Goal: Transaction & Acquisition: Purchase product/service

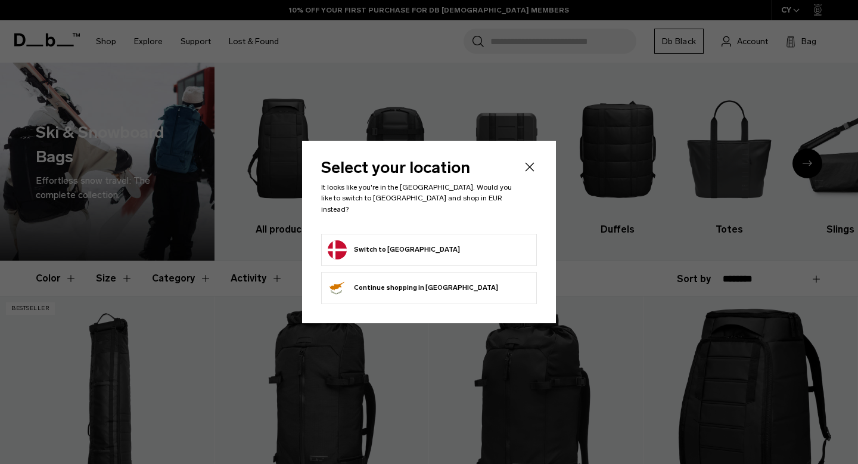
click at [399, 251] on button "Switch to Denmark" at bounding box center [394, 249] width 132 height 19
click at [399, 245] on button "Switch to Denmark" at bounding box center [394, 249] width 132 height 19
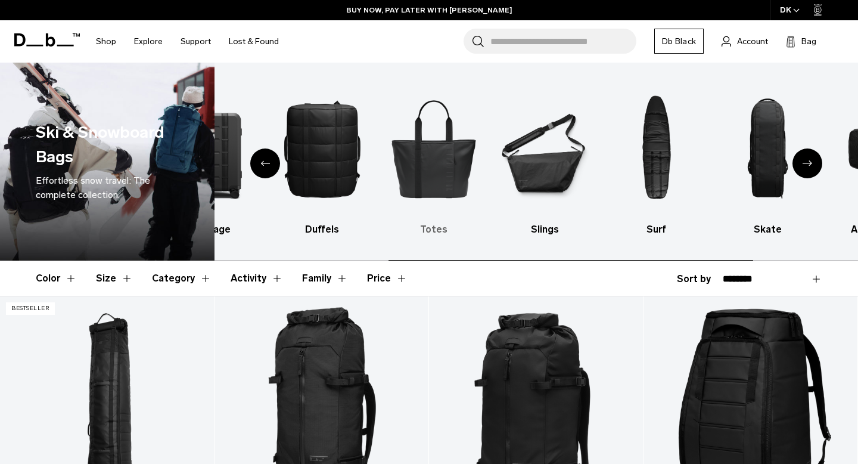
click at [424, 159] on img "5 / 10" at bounding box center [434, 148] width 91 height 136
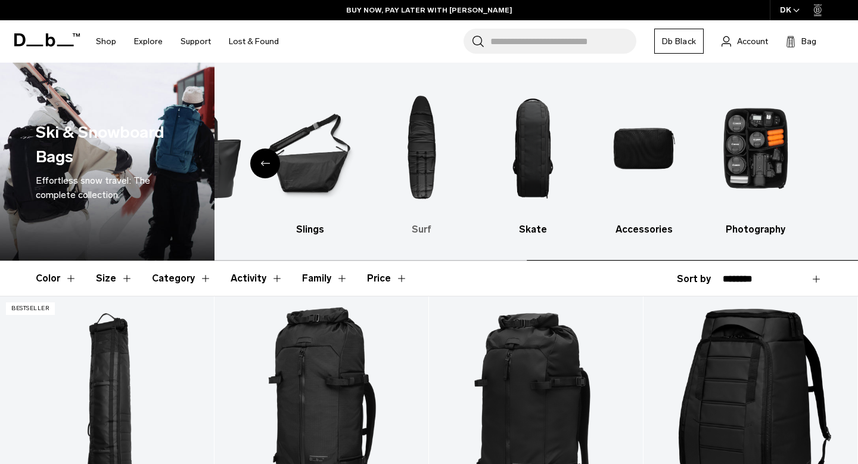
click at [328, 123] on ul "All products Backpacks Luggage Duffels Totes Slings Surf Skate Accessories Phot…" at bounding box center [18, 158] width 620 height 156
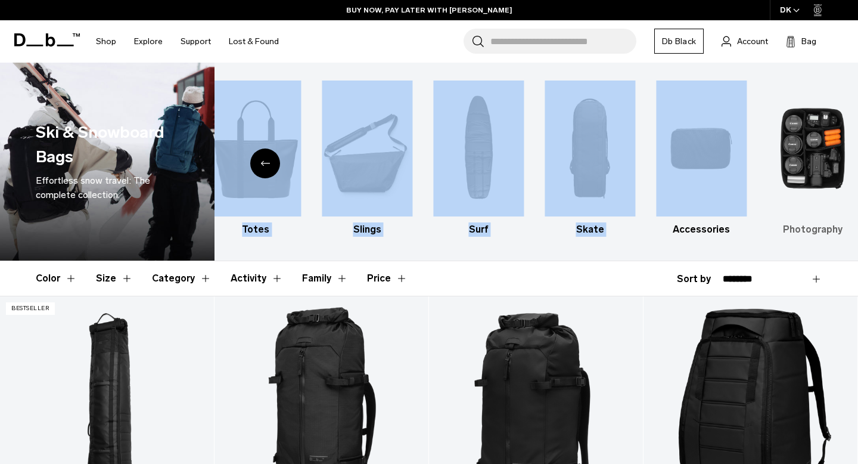
drag, startPoint x: 413, startPoint y: 148, endPoint x: 769, endPoint y: 142, distance: 356.4
click at [768, 141] on div "All products Backpacks Luggage Duffels Totes Slings Surf Skate Accessories Phot…" at bounding box center [537, 162] width 644 height 198
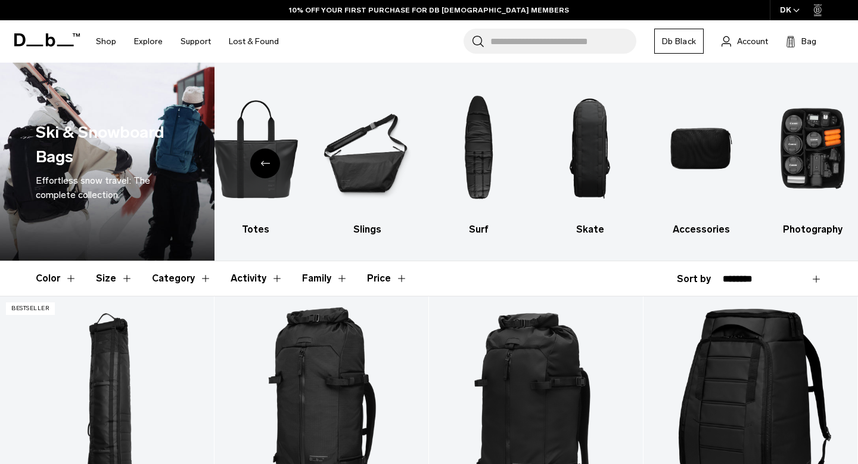
click at [259, 160] on div "Previous slide" at bounding box center [265, 163] width 30 height 30
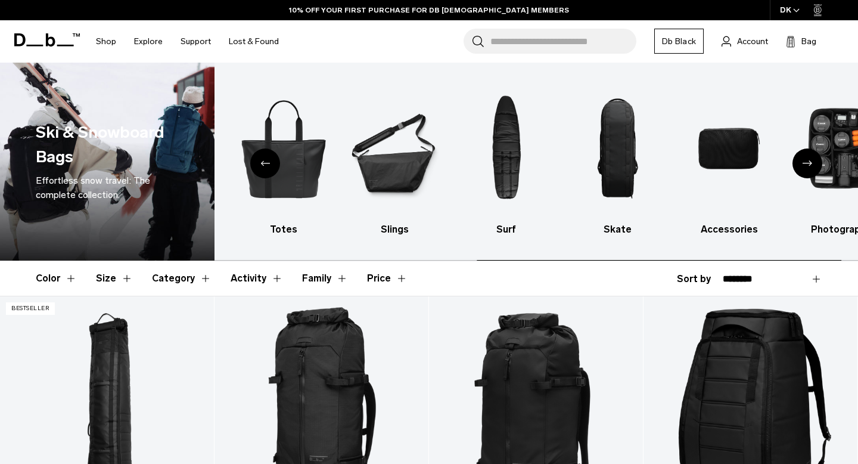
click at [260, 159] on div "Previous slide" at bounding box center [265, 163] width 30 height 30
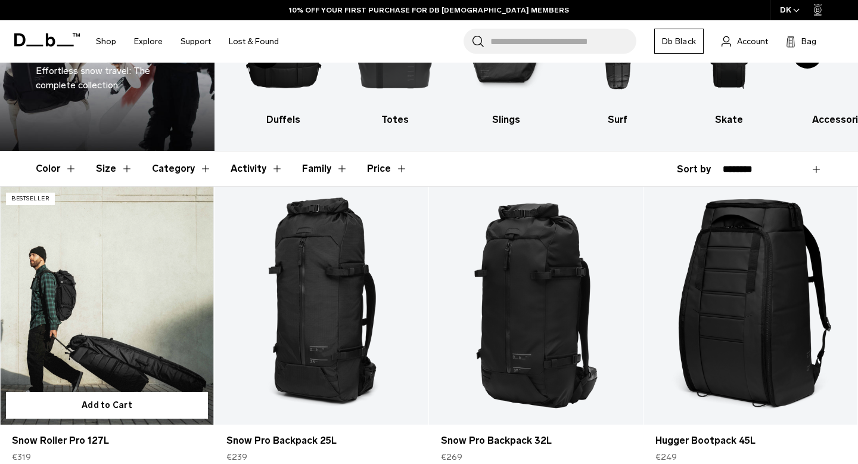
scroll to position [330, 0]
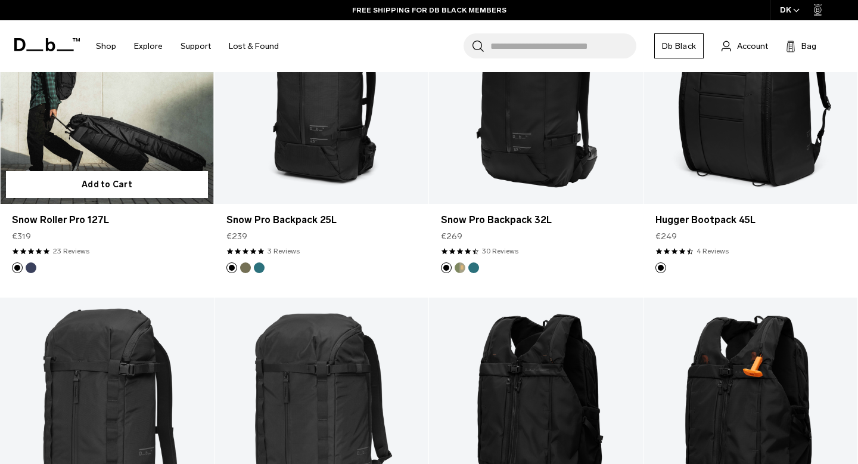
click at [137, 147] on link "Snow Roller Pro 127L" at bounding box center [107, 85] width 214 height 238
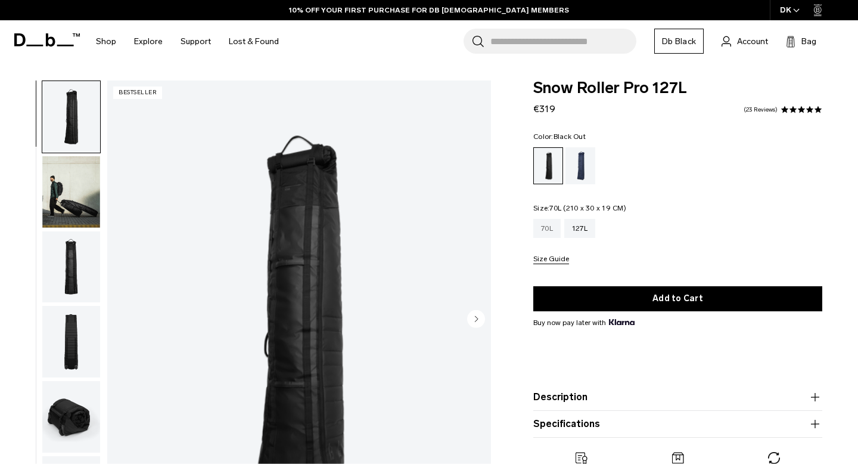
click at [548, 232] on div "70L" at bounding box center [546, 228] width 27 height 19
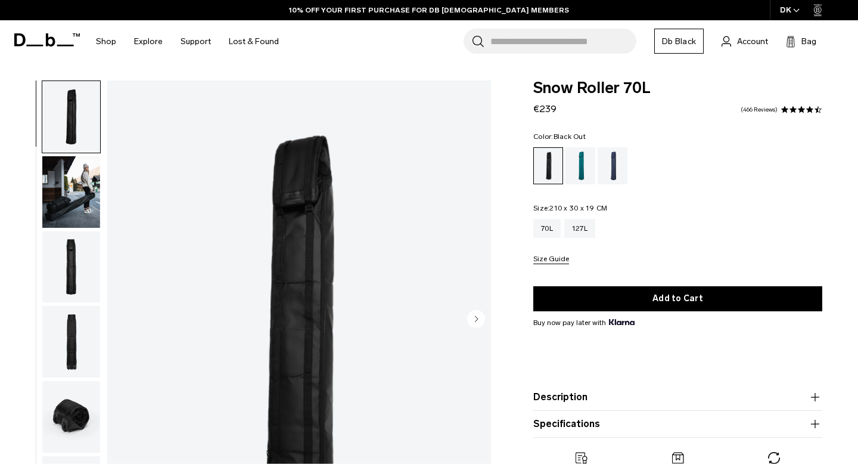
click at [479, 322] on circle "Next slide" at bounding box center [476, 319] width 18 height 18
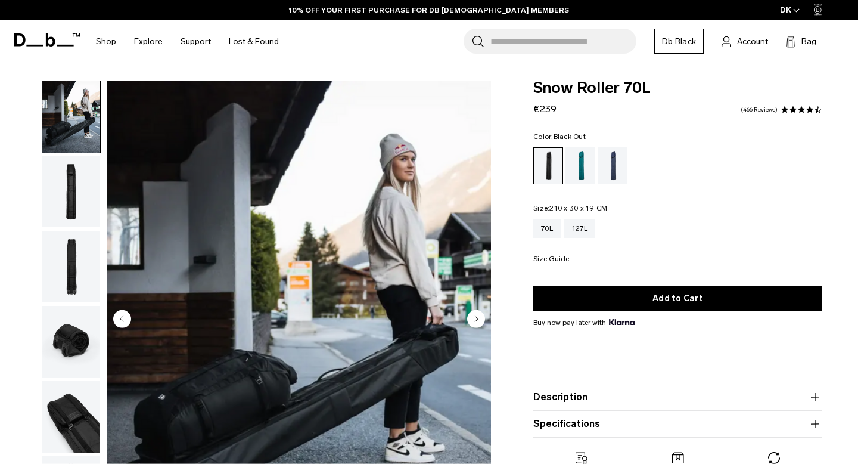
click at [479, 322] on circle "Next slide" at bounding box center [476, 319] width 18 height 18
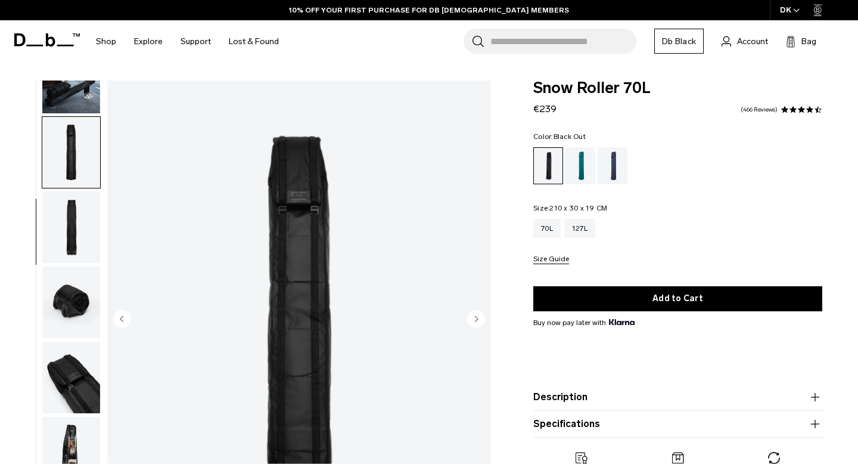
scroll to position [118, 0]
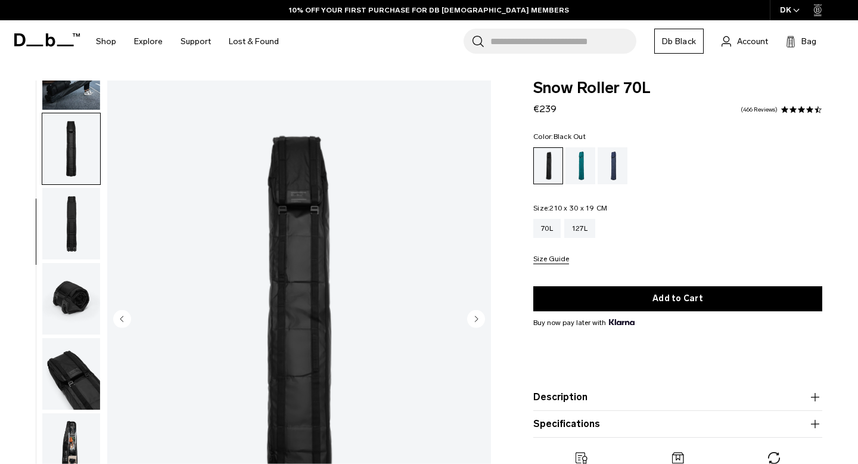
click at [479, 322] on circle "Next slide" at bounding box center [476, 319] width 18 height 18
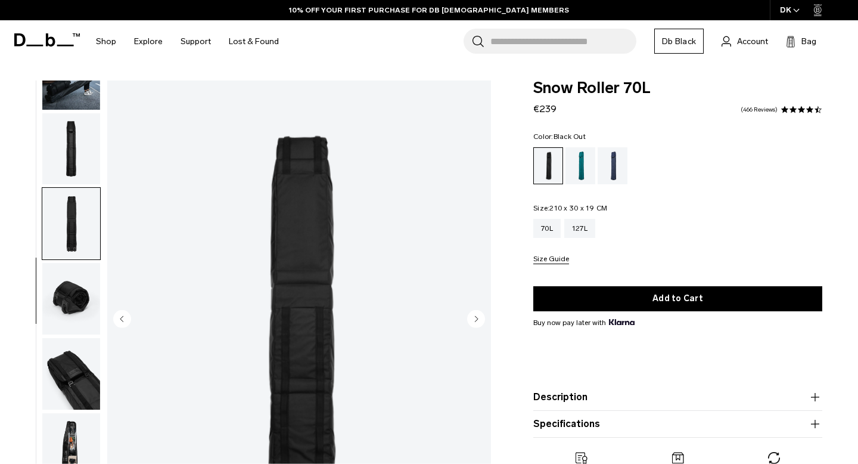
click at [479, 322] on circle "Next slide" at bounding box center [476, 319] width 18 height 18
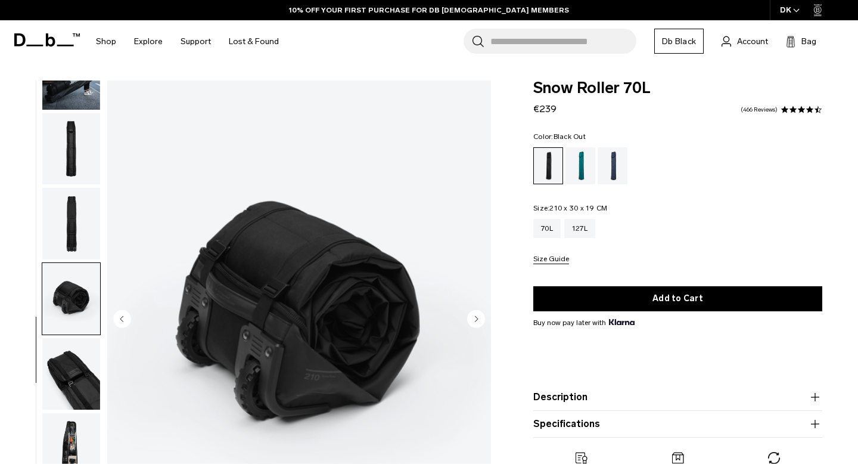
click at [479, 322] on circle "Next slide" at bounding box center [476, 319] width 18 height 18
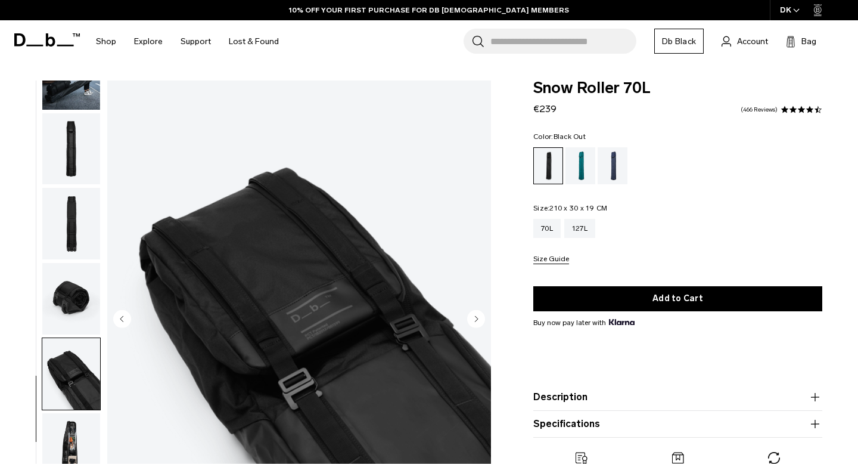
click at [479, 322] on circle "Next slide" at bounding box center [476, 319] width 18 height 18
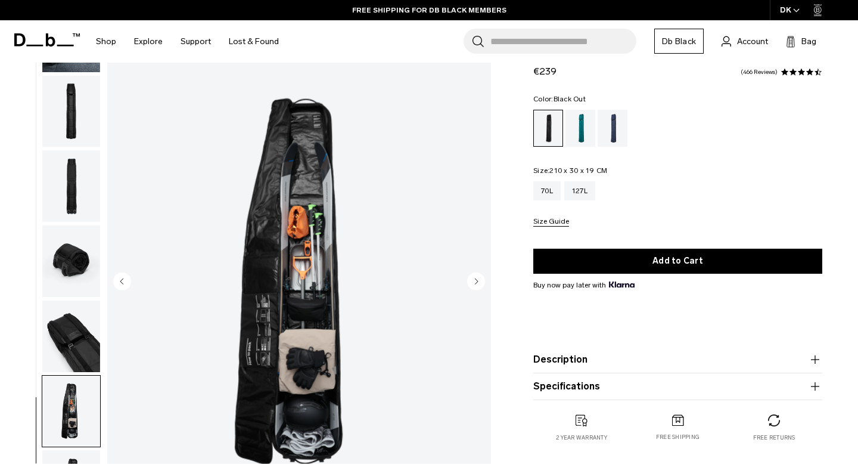
scroll to position [42, 0]
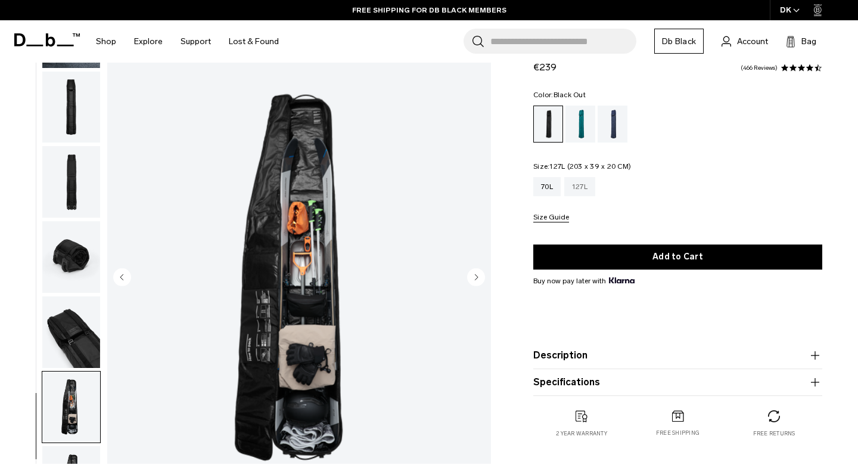
click at [585, 184] on div "127L" at bounding box center [579, 186] width 31 height 19
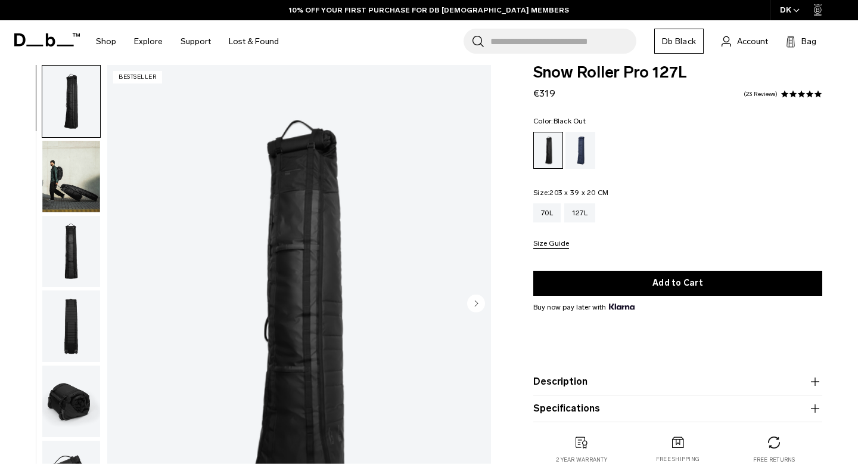
scroll to position [268, 0]
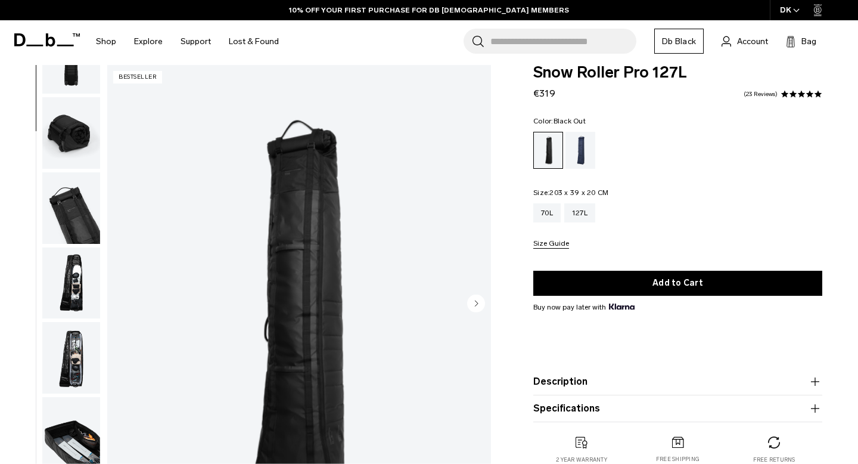
click at [72, 288] on img "button" at bounding box center [71, 283] width 58 height 72
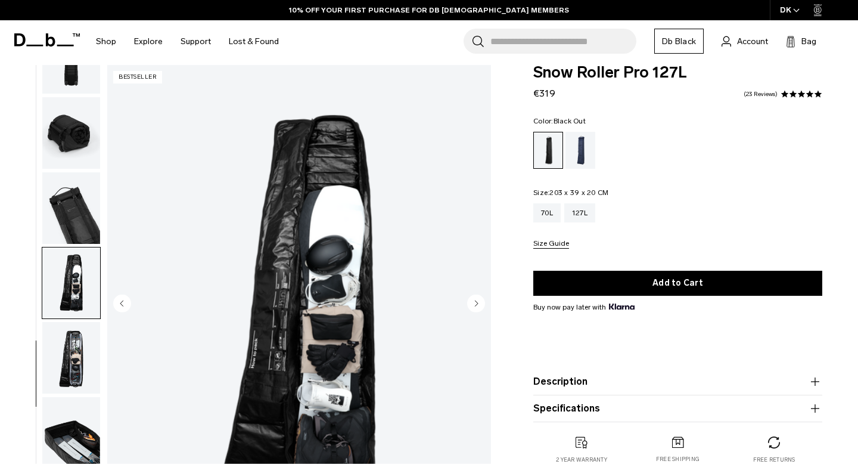
scroll to position [0, 0]
click at [79, 335] on img "button" at bounding box center [71, 358] width 58 height 72
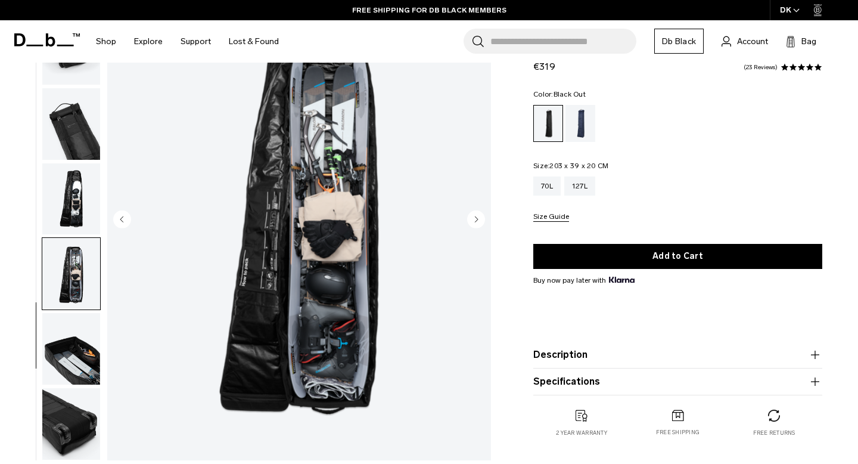
scroll to position [101, 0]
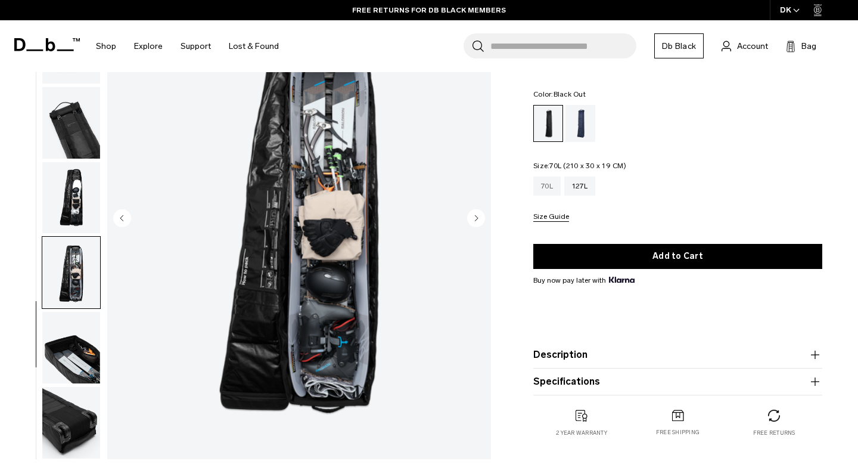
click at [550, 185] on div "70L" at bounding box center [546, 185] width 27 height 19
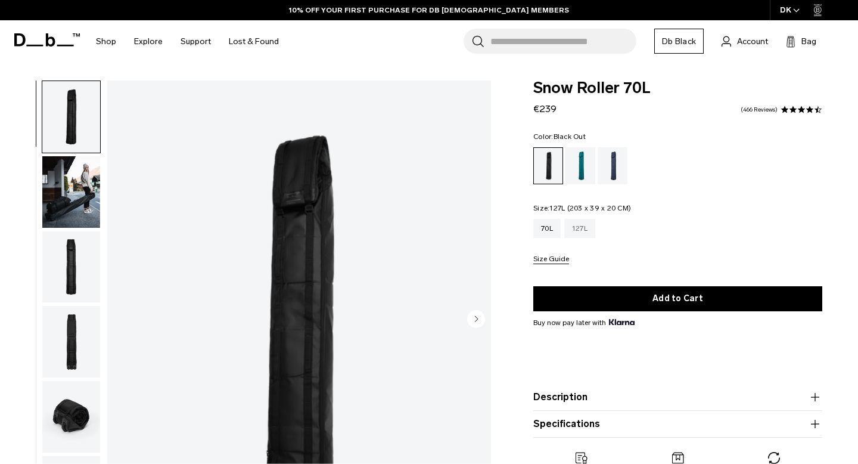
click at [580, 231] on div "127L" at bounding box center [579, 228] width 31 height 19
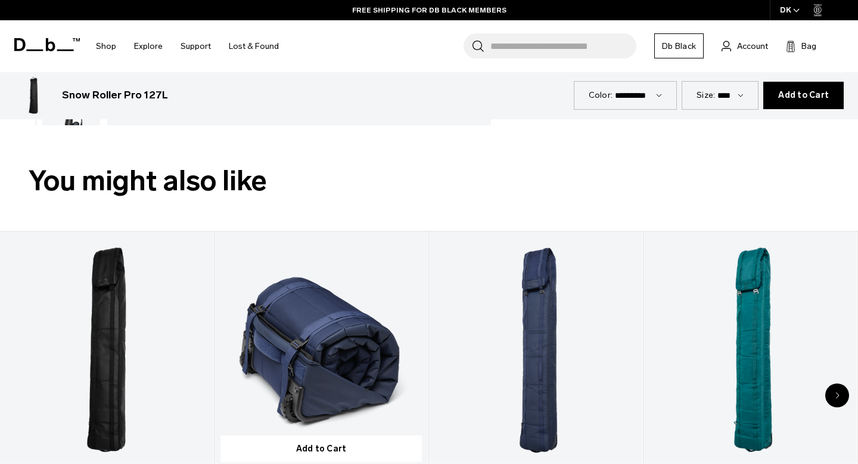
scroll to position [411, 0]
